Goal: Task Accomplishment & Management: Manage account settings

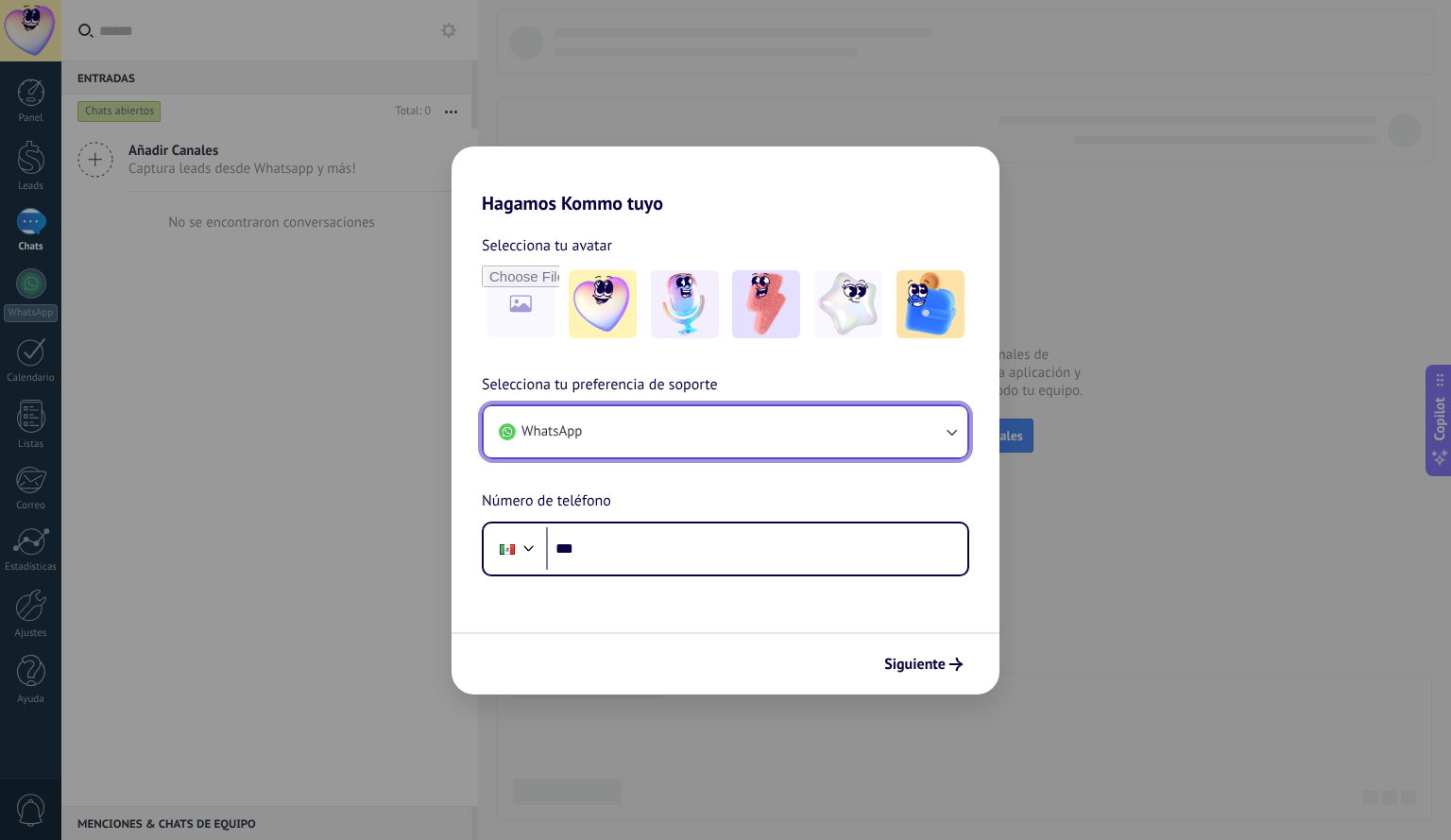
click at [946, 434] on icon "button" at bounding box center [951, 431] width 18 height 18
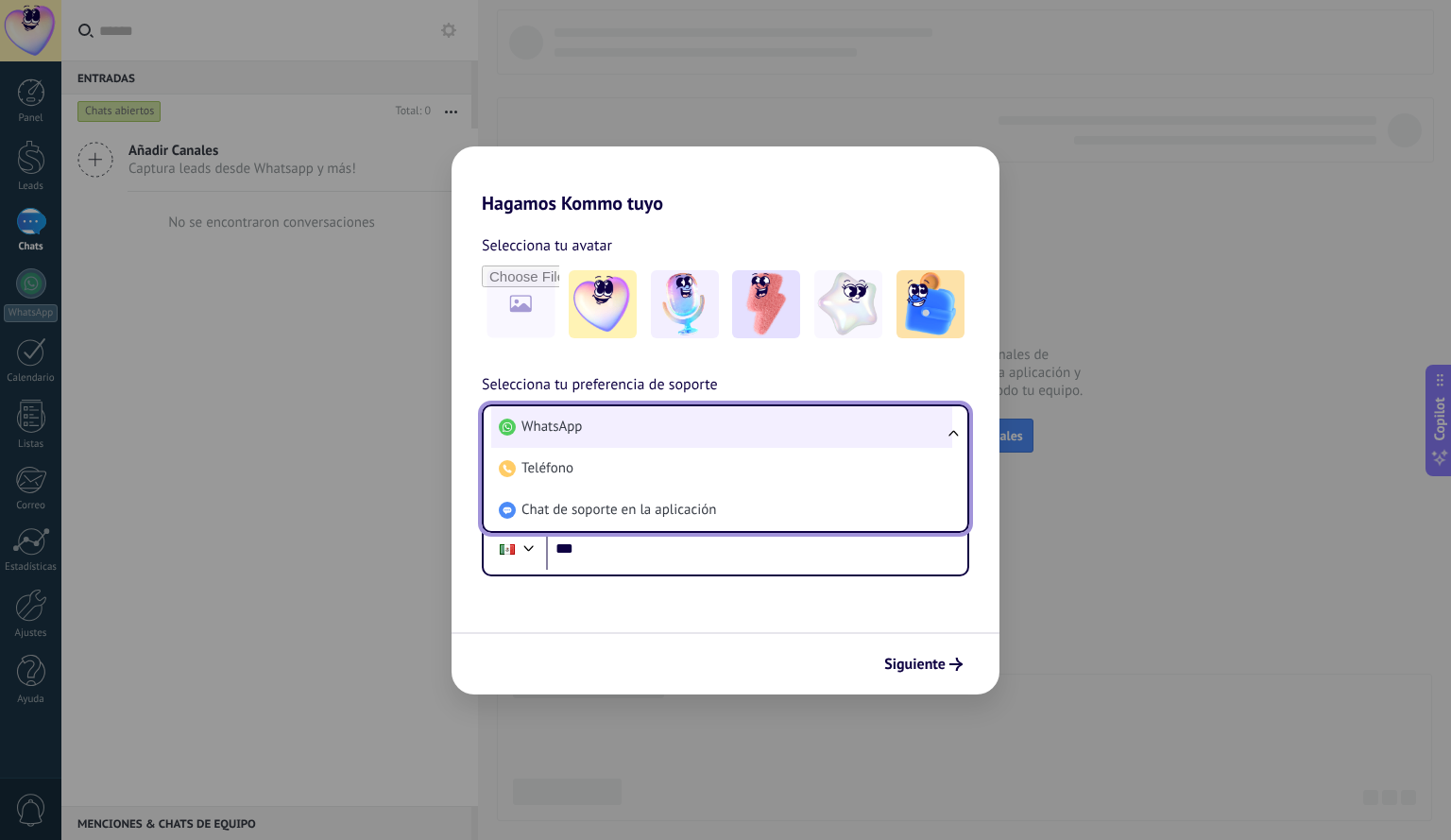
click at [695, 424] on li "WhatsApp" at bounding box center [722, 426] width 461 height 42
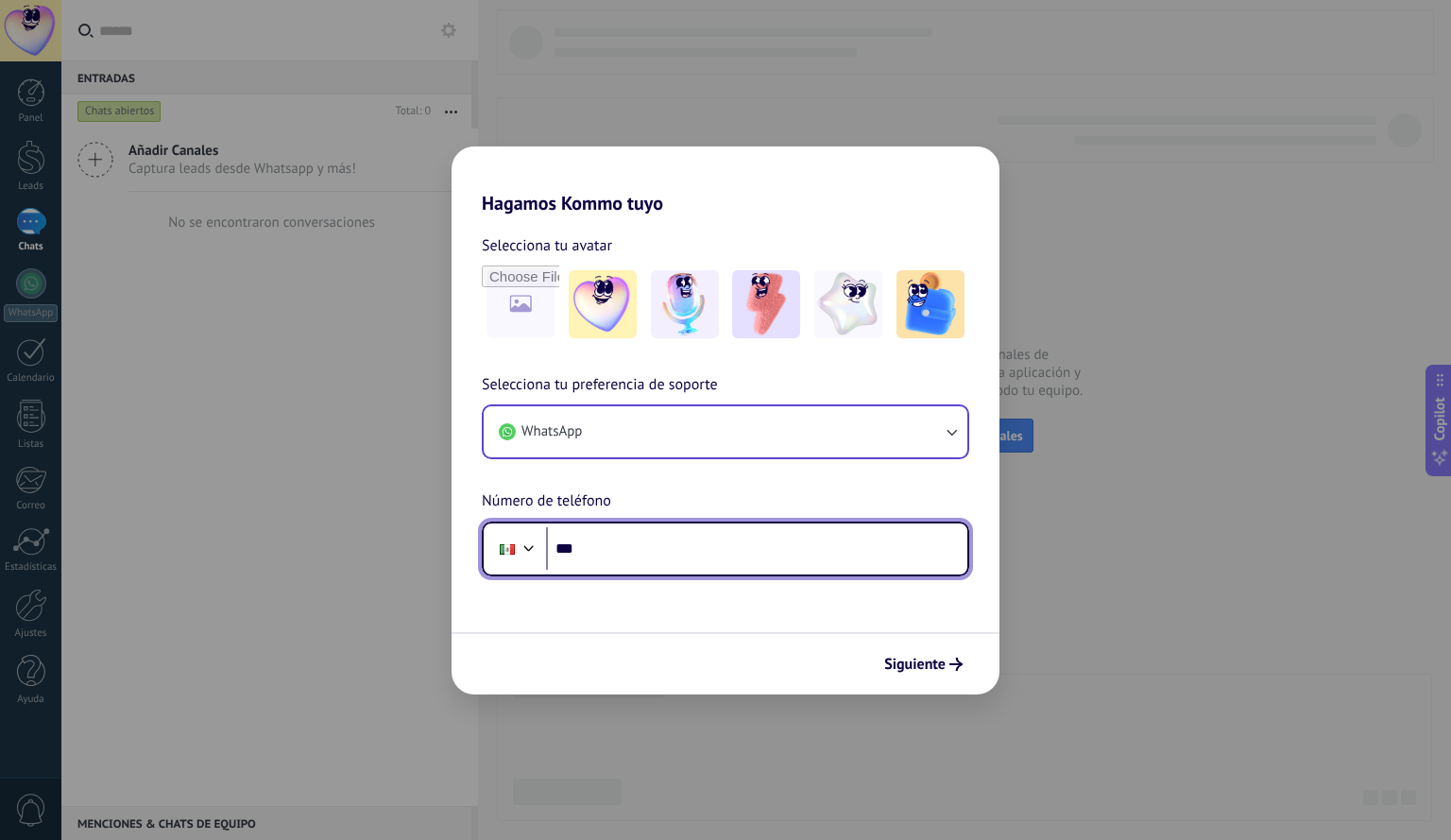
click at [716, 553] on input "***" at bounding box center [756, 548] width 422 height 44
type input "**********"
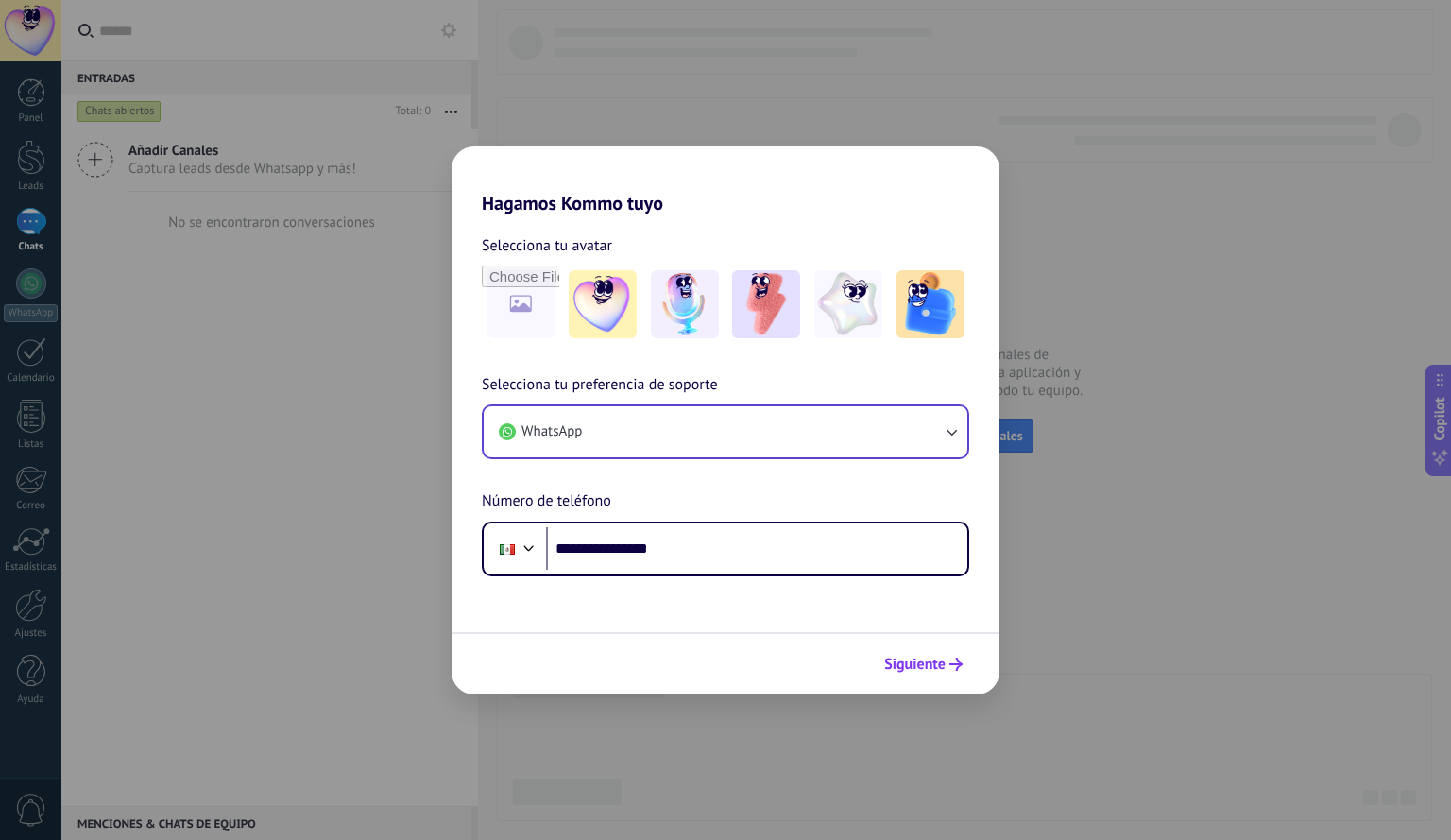
click at [921, 669] on span "Siguiente" at bounding box center [914, 664] width 61 height 14
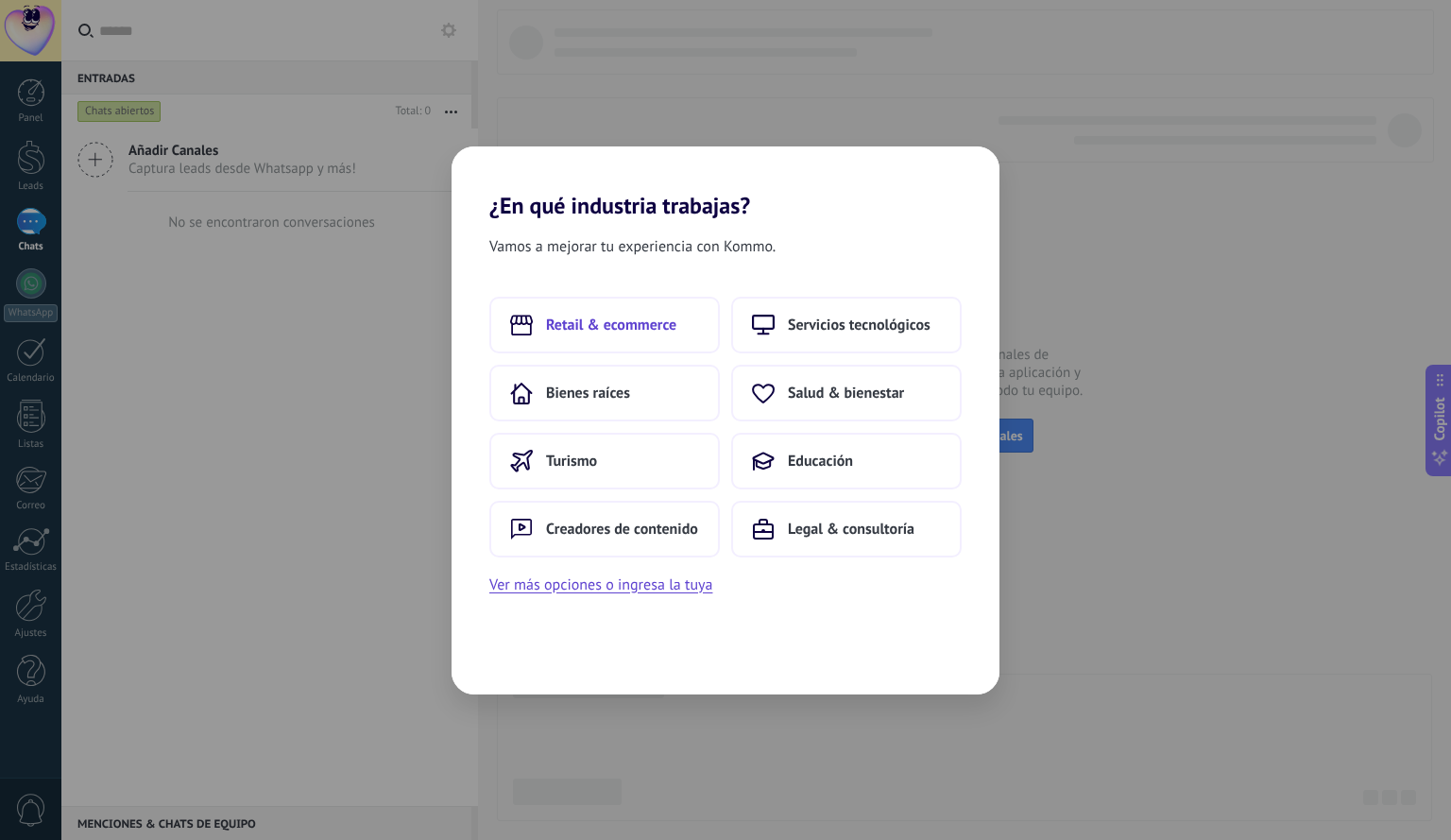
click at [657, 319] on span "Retail & ecommerce" at bounding box center [611, 325] width 131 height 18
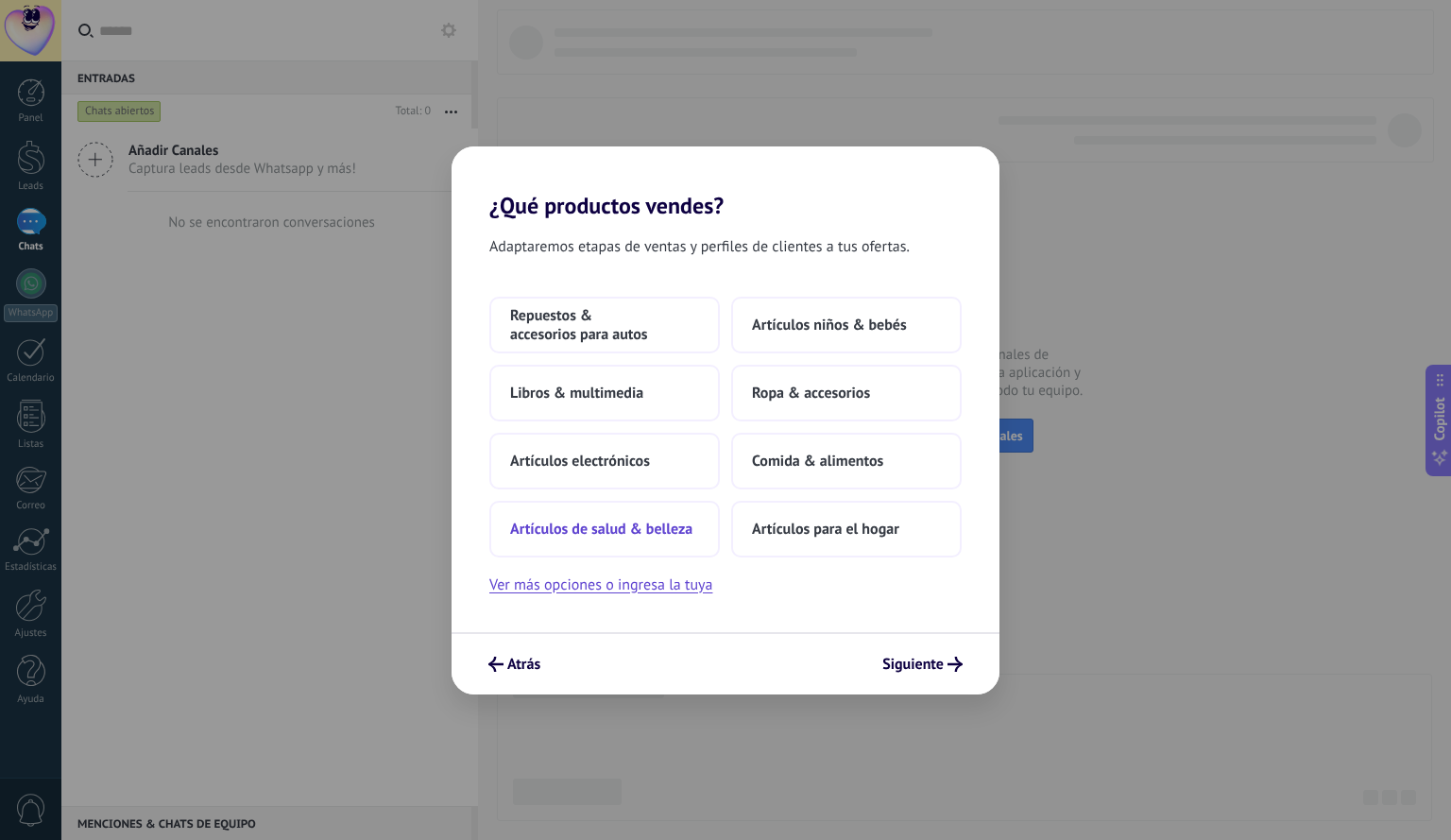
click at [651, 529] on span "Artículos de salud & belleza" at bounding box center [601, 528] width 182 height 18
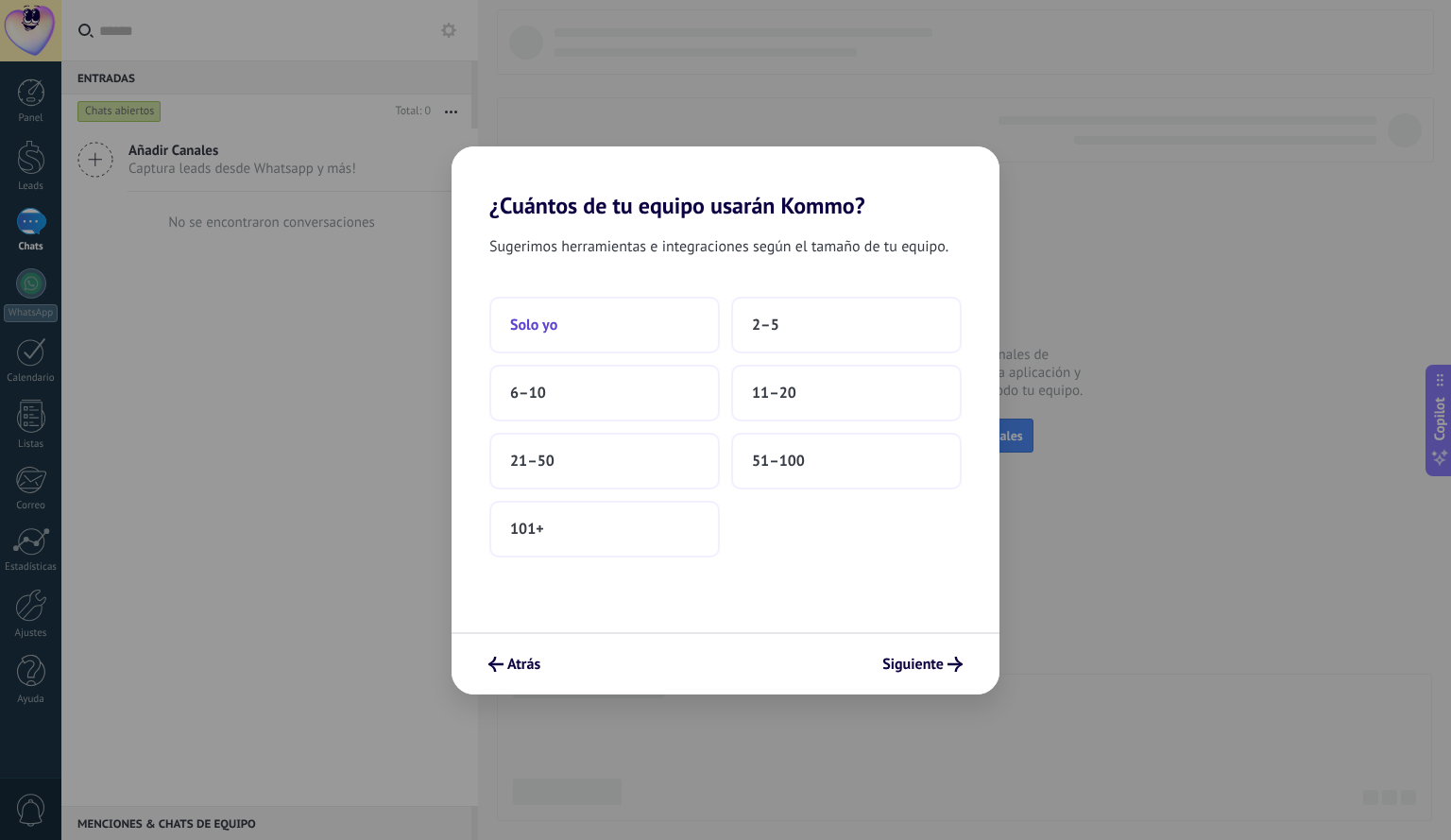
click at [619, 327] on button "Solo yo" at bounding box center [605, 325] width 231 height 56
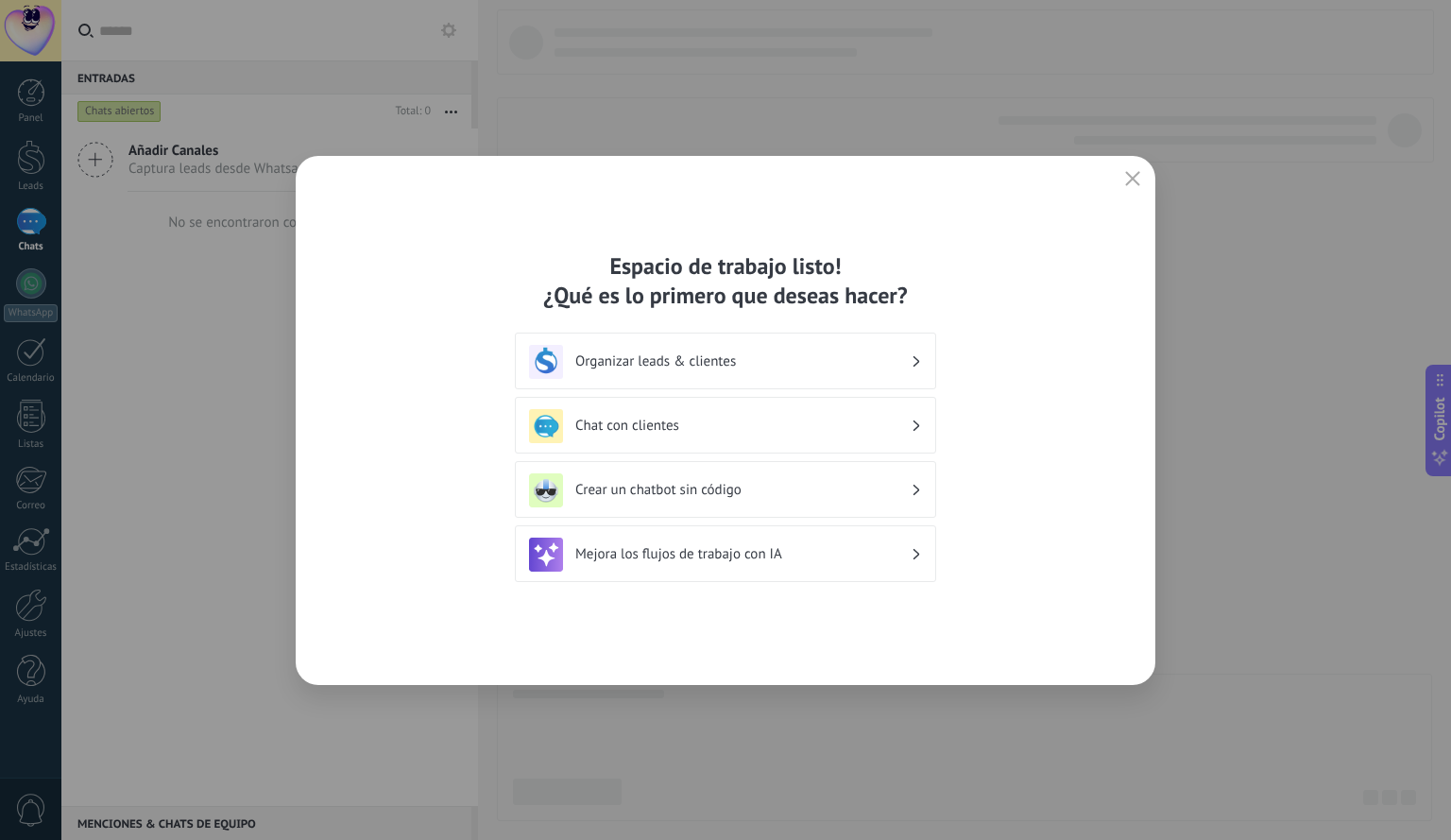
click at [824, 433] on h3 "Chat con clientes" at bounding box center [743, 425] width 335 height 18
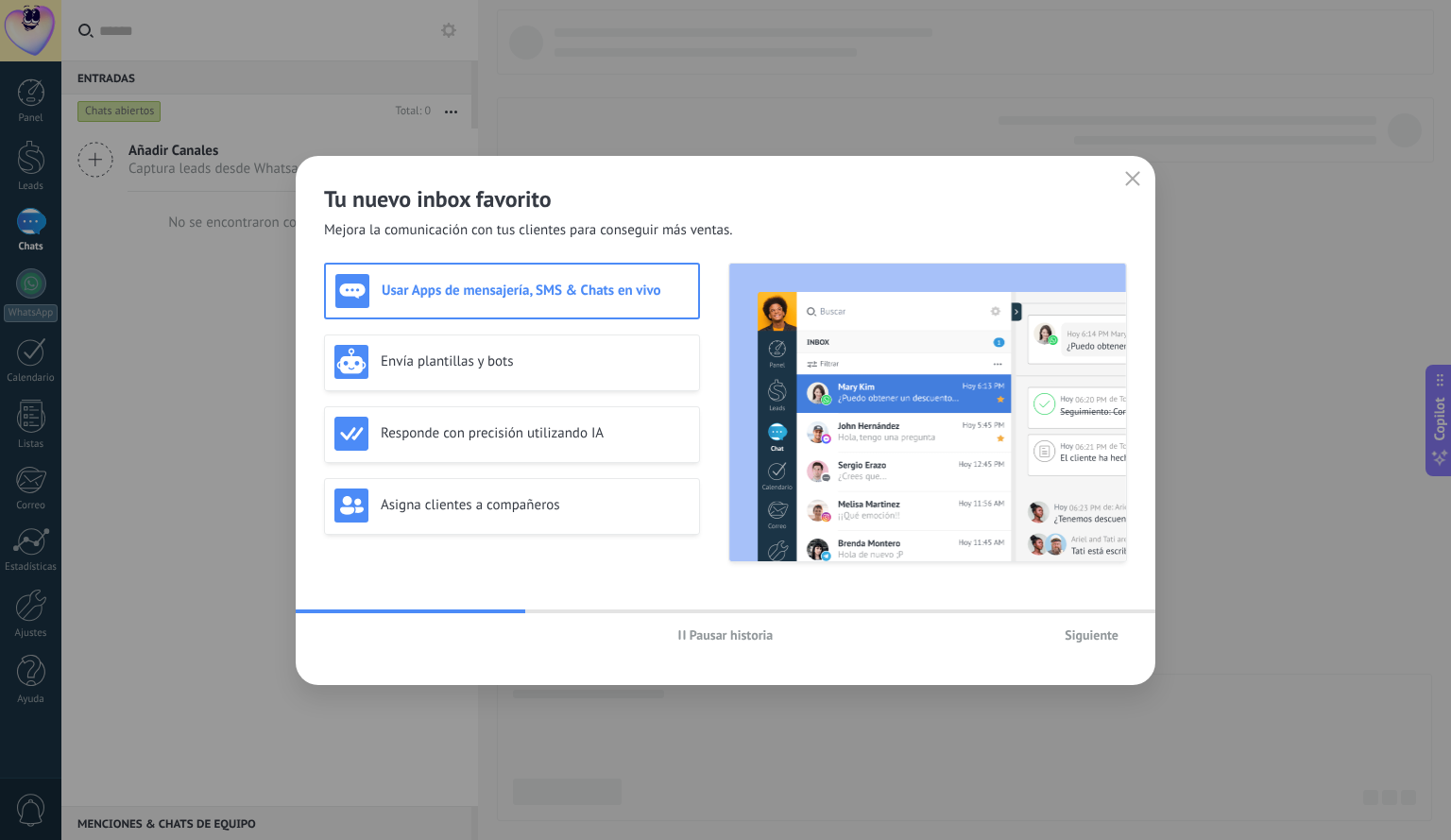
click at [1110, 635] on span "Siguiente" at bounding box center [1092, 635] width 54 height 14
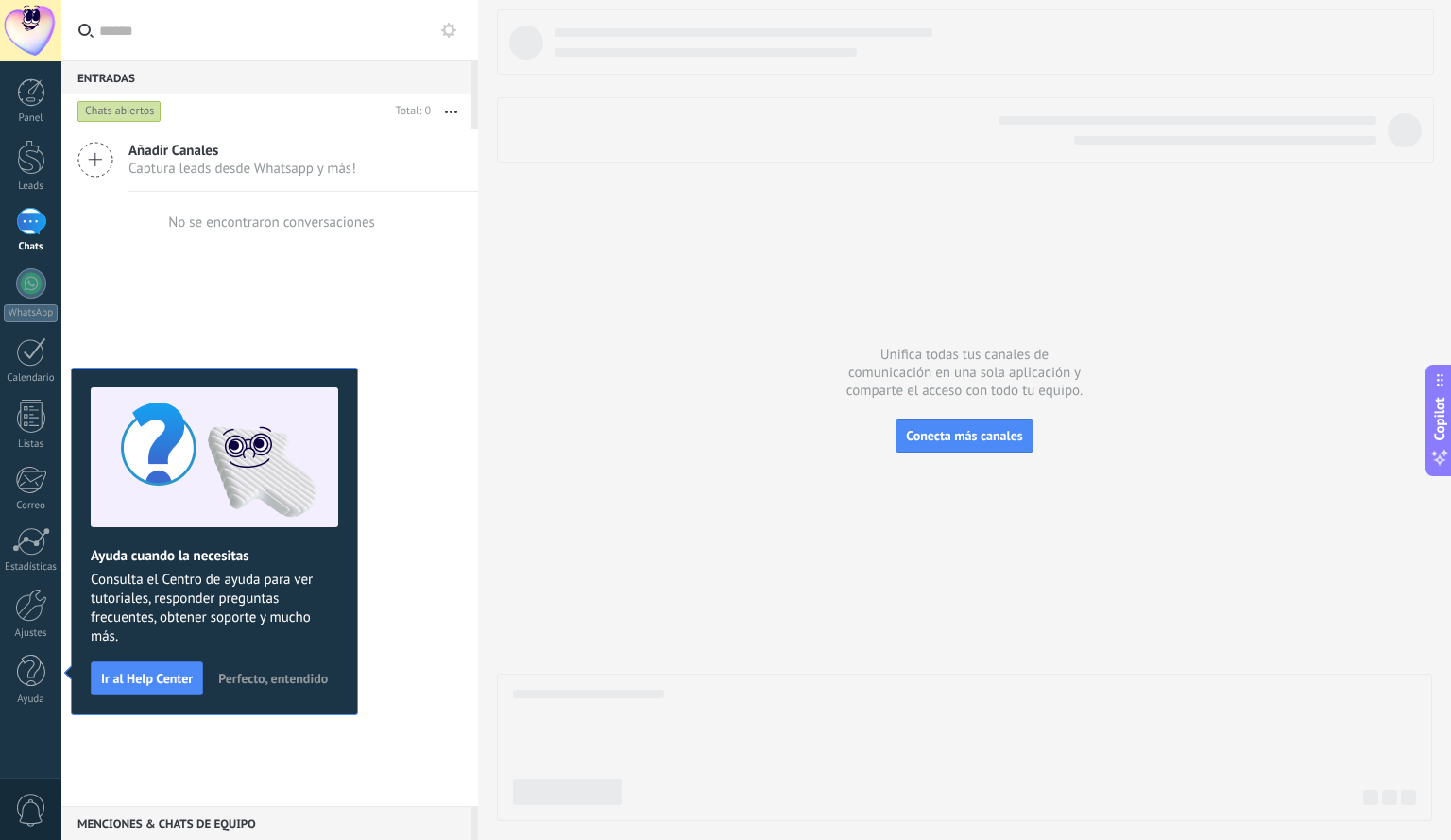
click at [95, 166] on use at bounding box center [95, 159] width 34 height 34
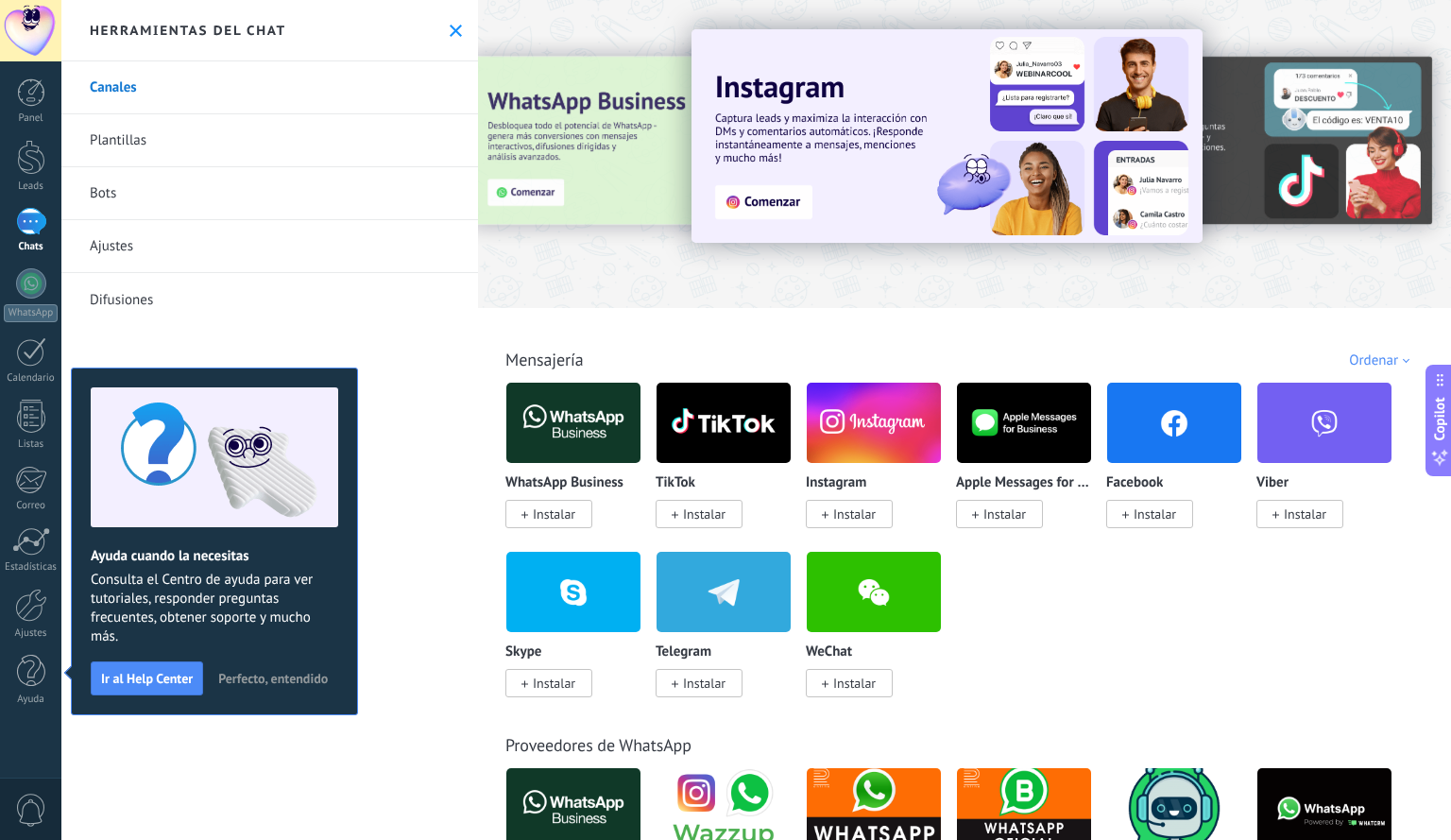
click at [136, 140] on link "Plantillas" at bounding box center [269, 140] width 417 height 53
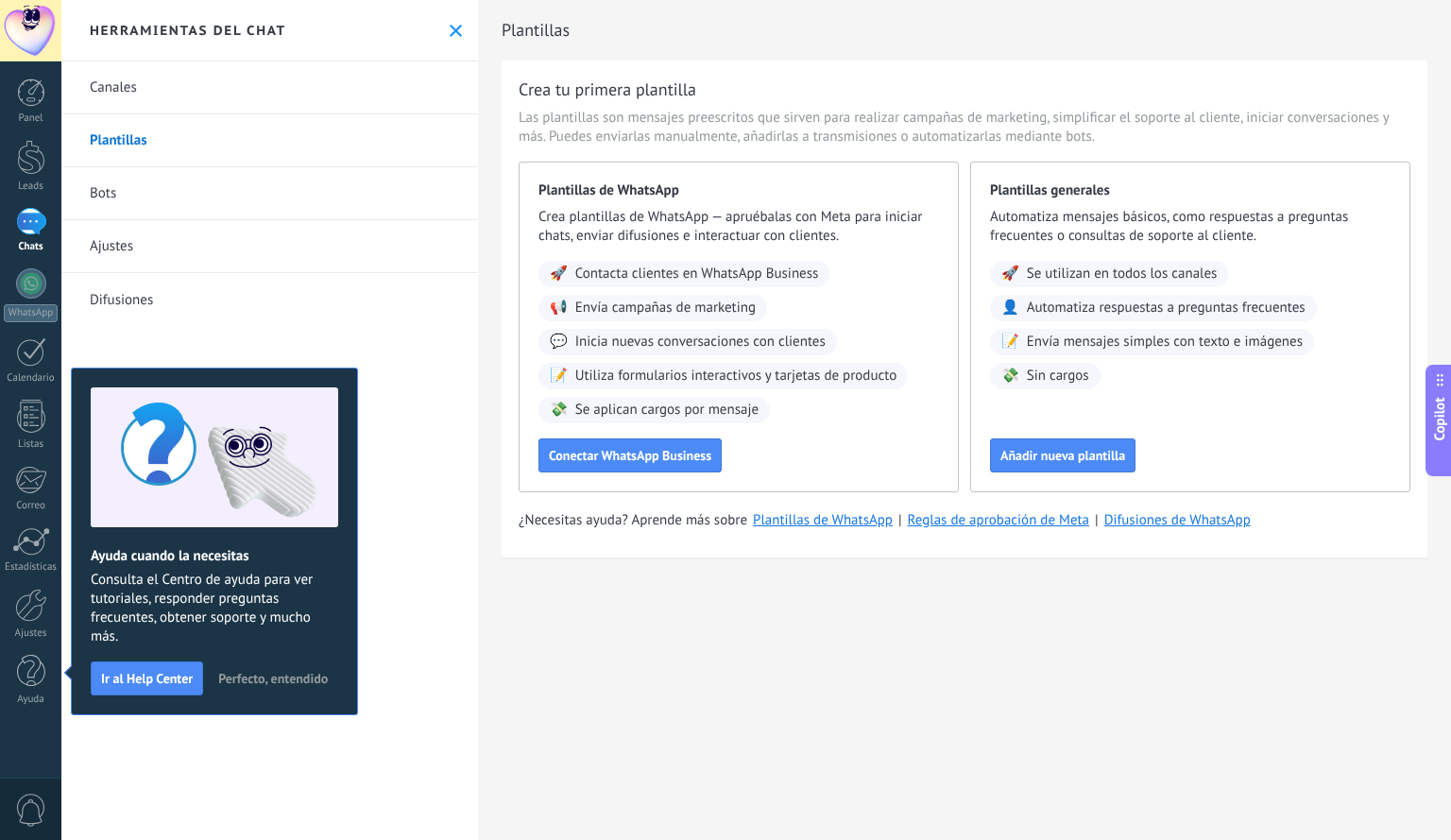
click at [134, 201] on link "Bots" at bounding box center [269, 194] width 417 height 53
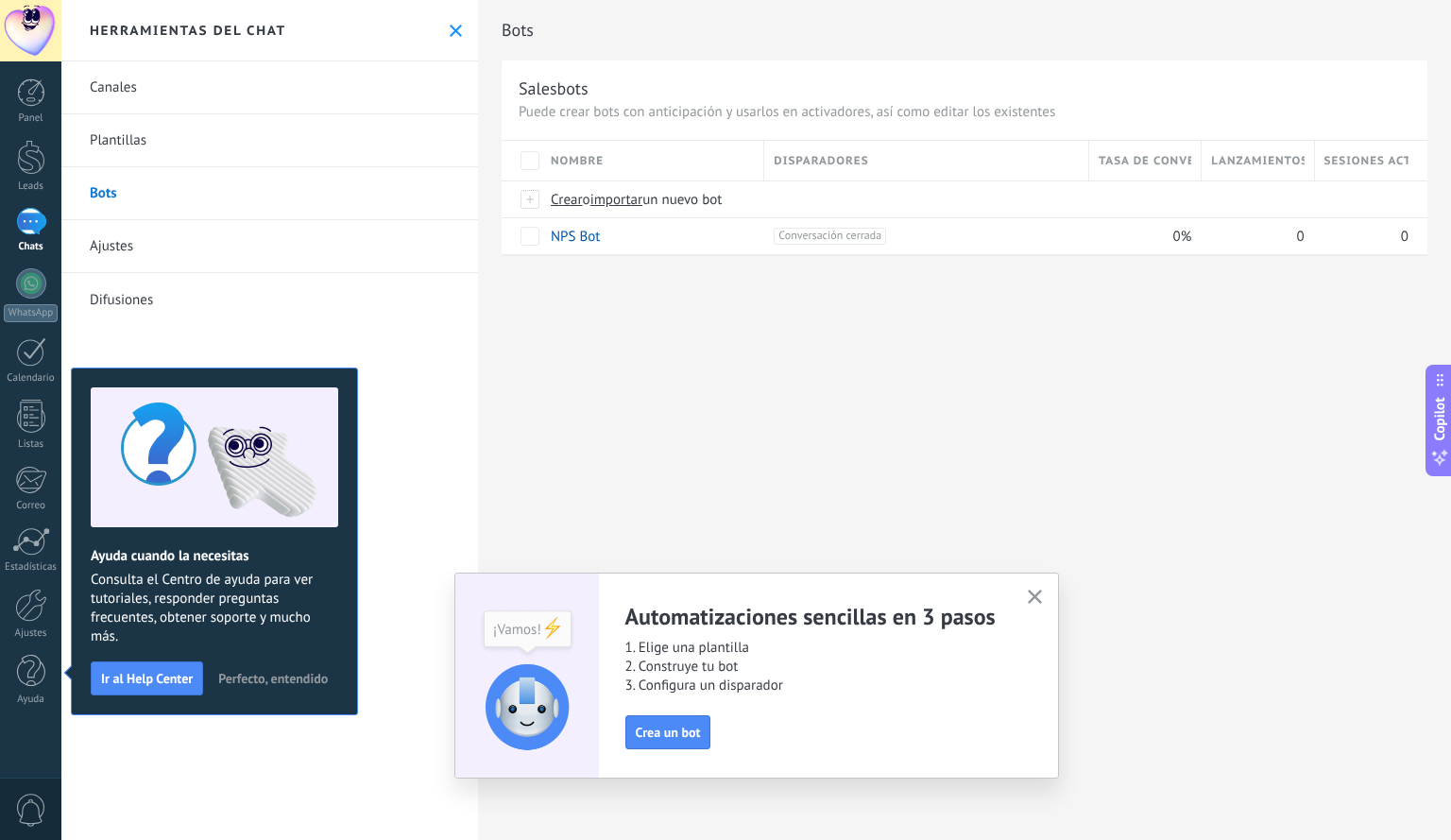
click at [141, 248] on link "Ajustes" at bounding box center [269, 246] width 417 height 53
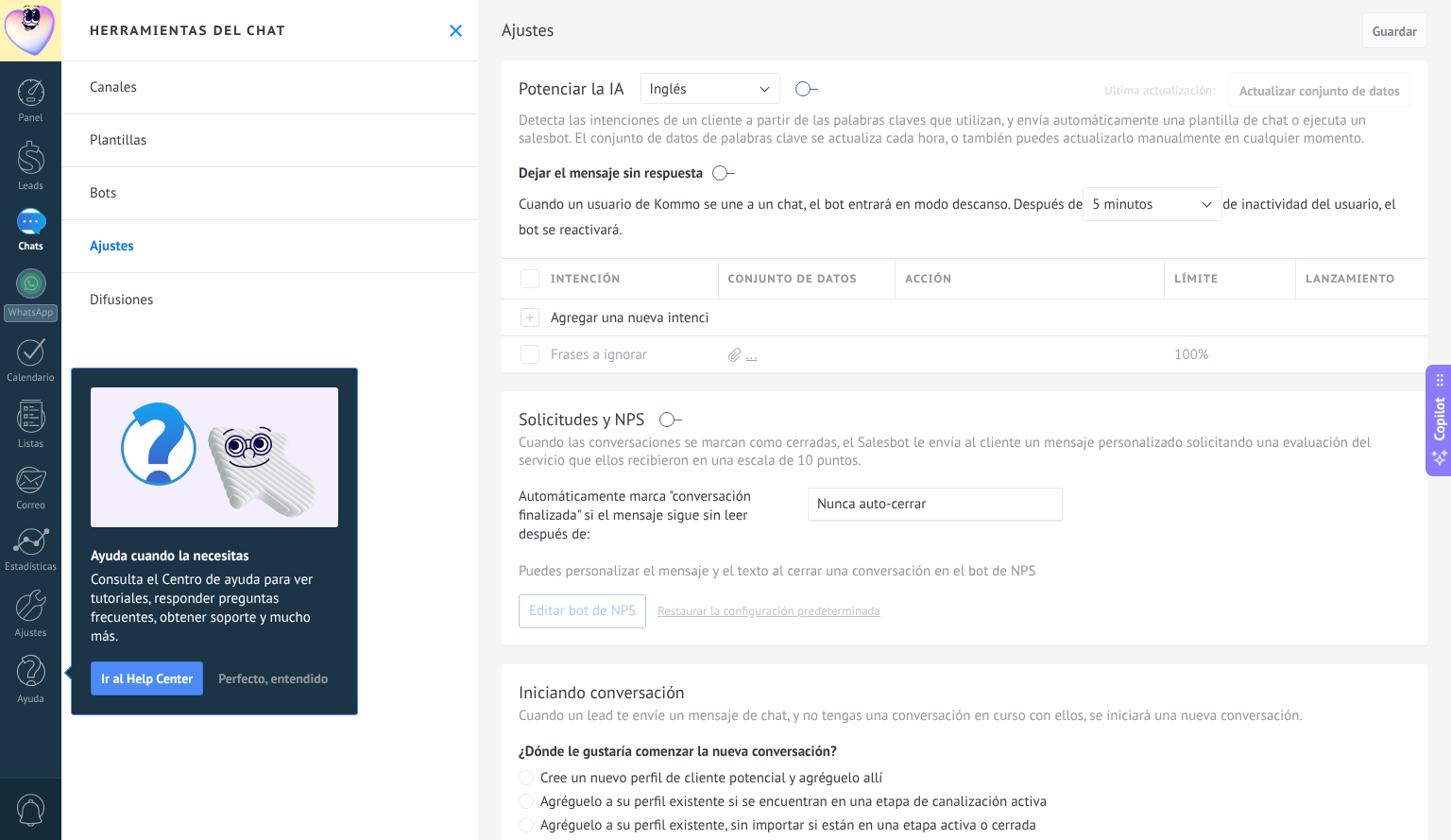
click at [131, 298] on link "Difusiones" at bounding box center [269, 299] width 417 height 53
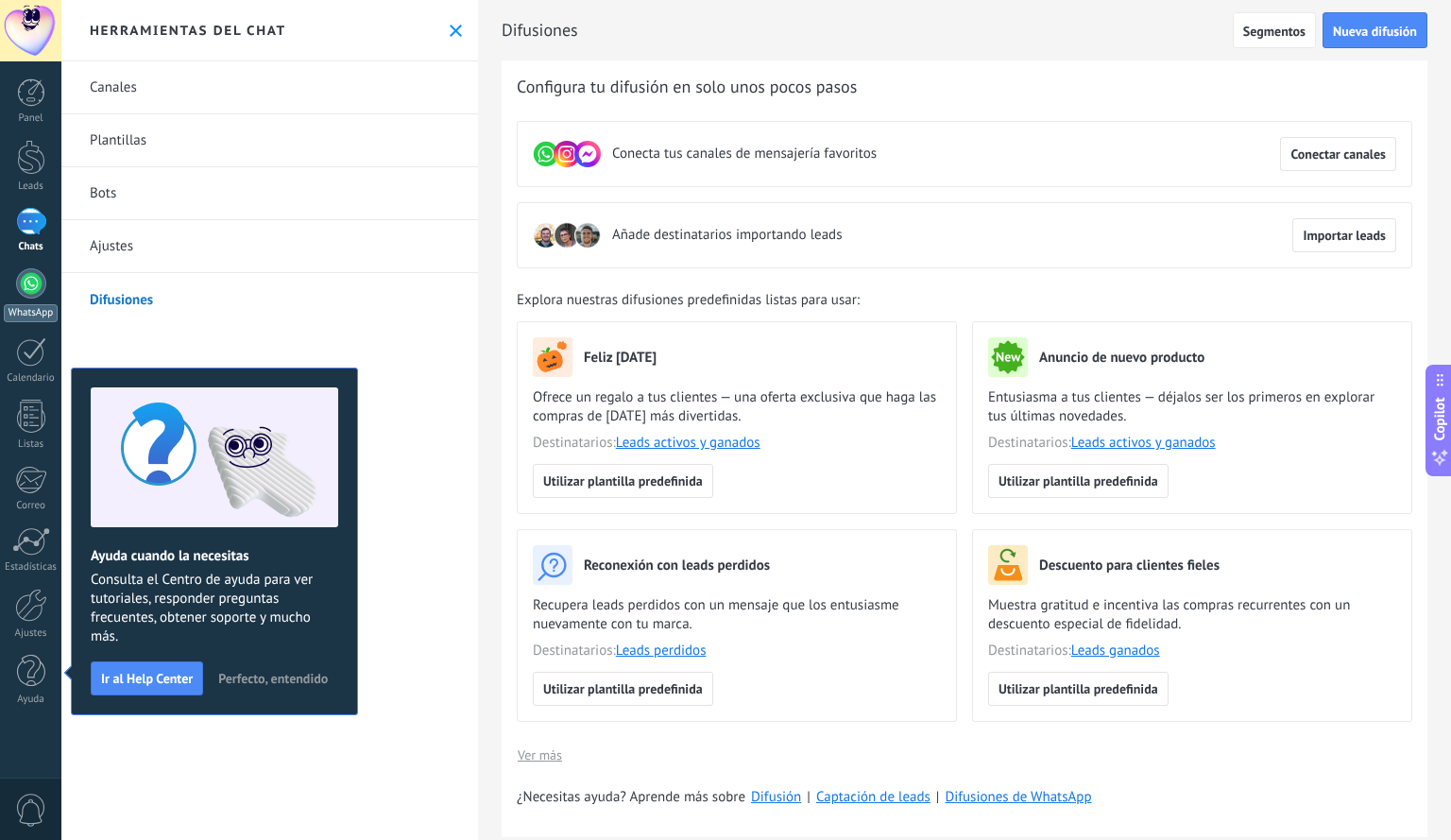
click at [33, 279] on div at bounding box center [31, 283] width 30 height 30
